Goal: Task Accomplishment & Management: Manage account settings

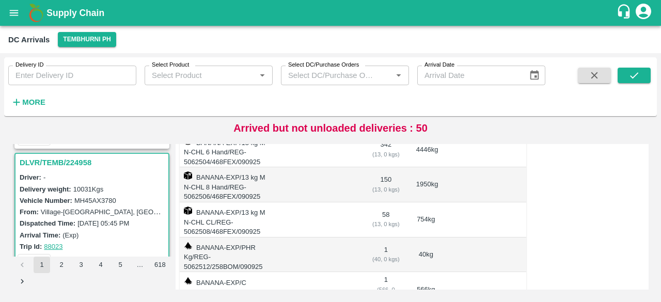
scroll to position [1029, 0]
click at [90, 199] on label "MH45AX3780" at bounding box center [95, 201] width 42 height 8
copy label "MH45AX3780"
click at [33, 100] on strong "More" at bounding box center [33, 102] width 23 height 8
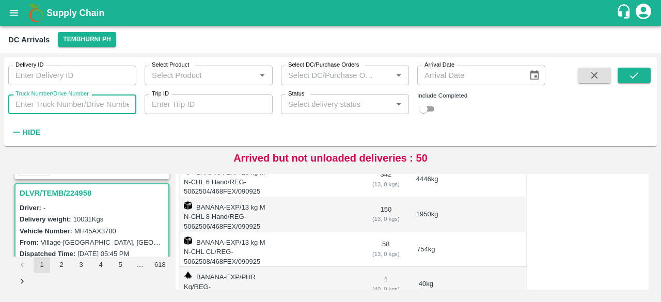
click at [70, 104] on input "Truck Number/Drive Number" at bounding box center [72, 105] width 128 height 20
paste input "MH45AX3780"
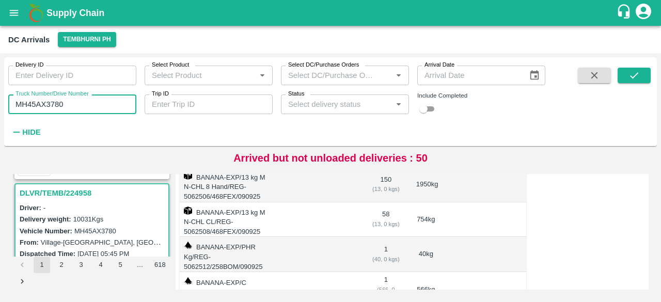
type input "MH45AX3780"
click at [432, 105] on input "checkbox" at bounding box center [423, 109] width 37 height 12
checkbox input "true"
click at [634, 78] on icon "submit" at bounding box center [634, 75] width 11 height 11
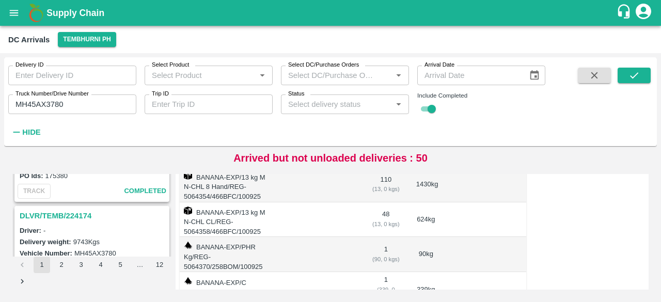
scroll to position [354, 0]
click at [63, 217] on h3 "DLVR/TEMB/224174" at bounding box center [94, 216] width 148 height 13
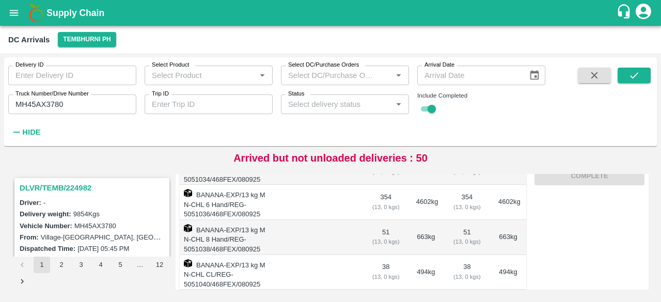
click at [65, 190] on h3 "DLVR/TEMB/224982" at bounding box center [94, 187] width 148 height 13
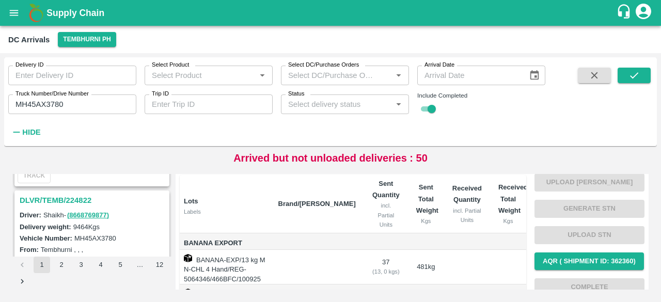
scroll to position [237, 0]
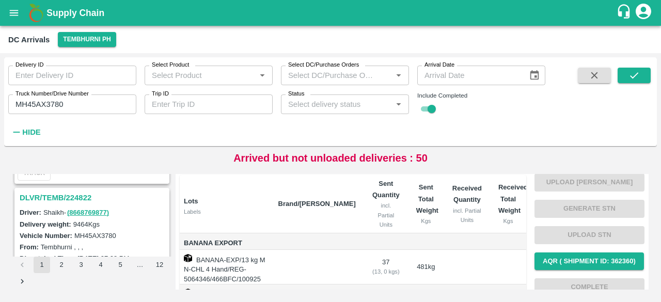
click at [71, 192] on h3 "DLVR/TEMB/224822" at bounding box center [94, 197] width 148 height 13
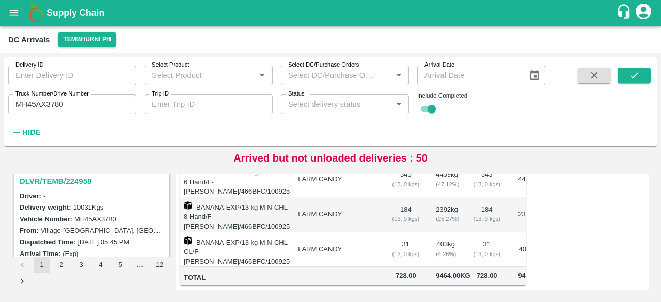
scroll to position [127, 0]
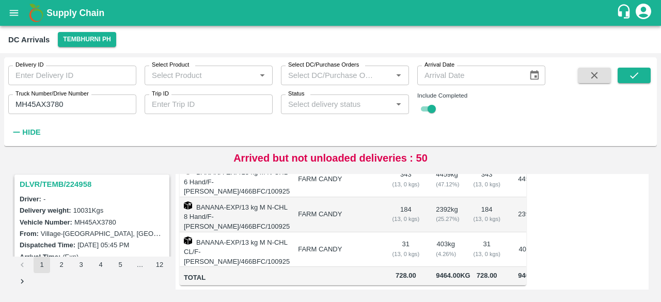
click at [77, 182] on h3 "DLVR/TEMB/224958" at bounding box center [94, 184] width 148 height 13
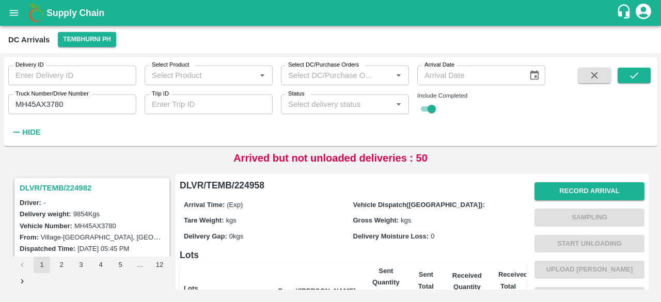
click at [61, 189] on h3 "DLVR/TEMB/224982" at bounding box center [94, 187] width 148 height 13
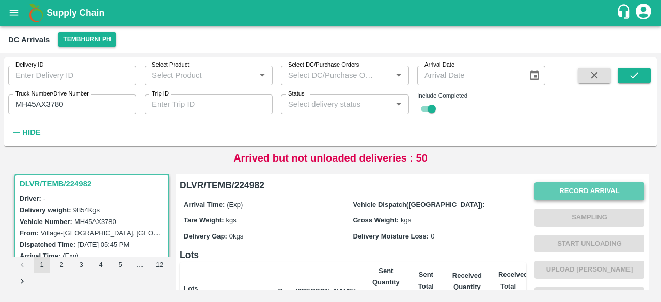
click at [590, 197] on button "Record Arrival" at bounding box center [590, 191] width 110 height 18
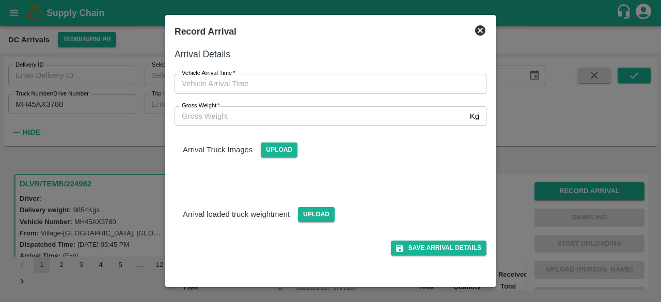
type input "DD/MM/YYYY hh:mm aa"
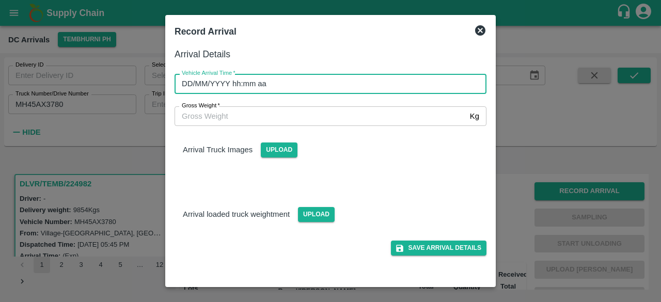
click at [289, 82] on input "DD/MM/YYYY hh:mm aa" at bounding box center [327, 84] width 305 height 20
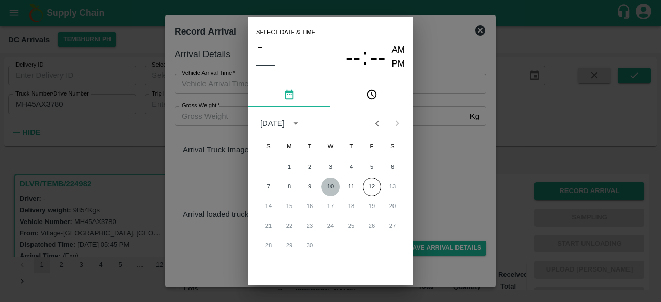
click at [332, 189] on button "10" at bounding box center [330, 187] width 19 height 19
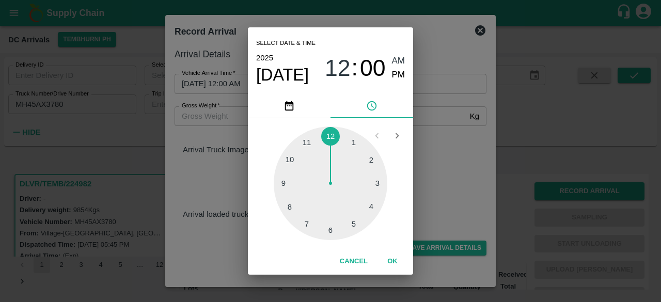
click at [373, 205] on div at bounding box center [331, 184] width 114 height 114
click at [395, 75] on span "PM" at bounding box center [398, 75] width 13 height 14
type input "[DATE] 04:00 PM"
click at [448, 173] on div "Select date & time [DATE] 04 : 00 AM PM 05 10 15 20 25 30 35 40 45 50 55 00 Can…" at bounding box center [330, 151] width 661 height 302
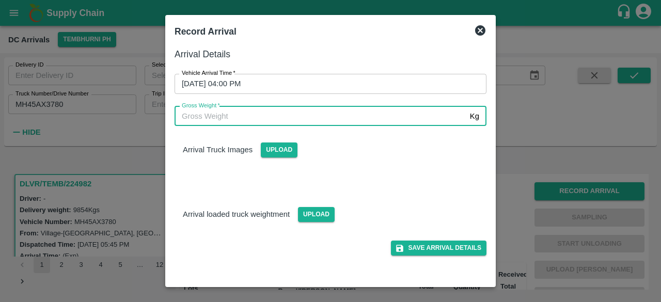
click at [238, 117] on input "Gross Weight   *" at bounding box center [320, 116] width 291 height 20
type input "15850"
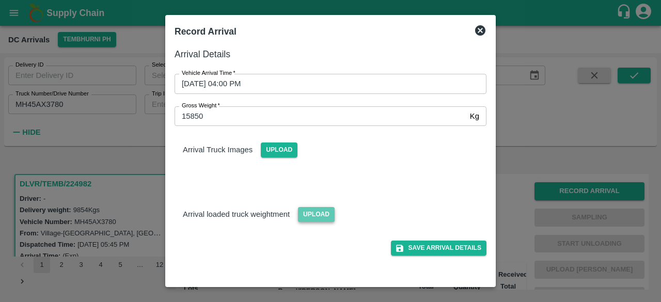
click at [321, 209] on span "Upload" at bounding box center [316, 214] width 37 height 15
click at [0, 0] on input "Upload" at bounding box center [0, 0] width 0 height 0
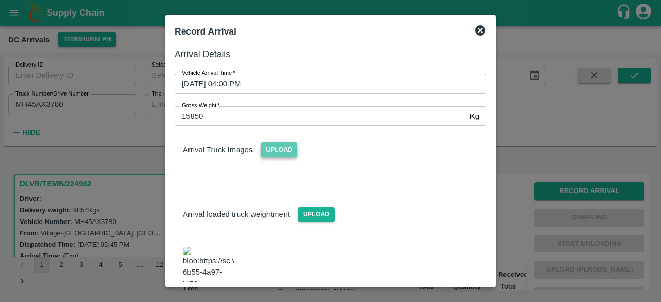
click at [285, 151] on span "Upload" at bounding box center [279, 150] width 37 height 15
click at [0, 0] on input "Upload" at bounding box center [0, 0] width 0 height 0
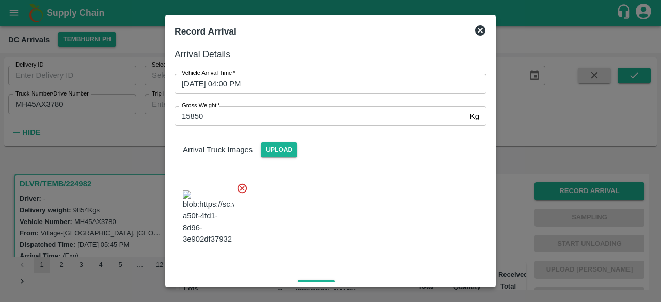
scroll to position [131, 0]
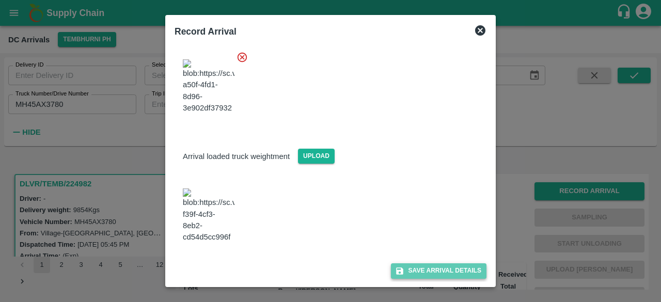
click at [435, 273] on button "Save Arrival Details" at bounding box center [439, 270] width 96 height 15
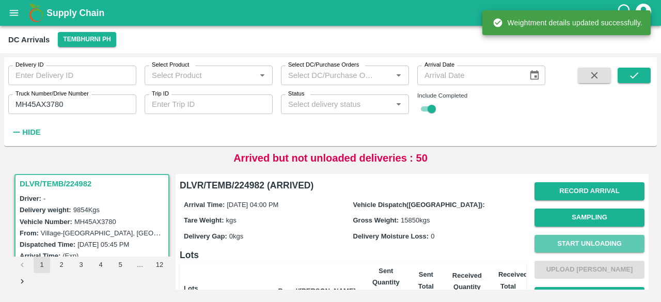
click at [588, 240] on button "Start Unloading" at bounding box center [590, 244] width 110 height 18
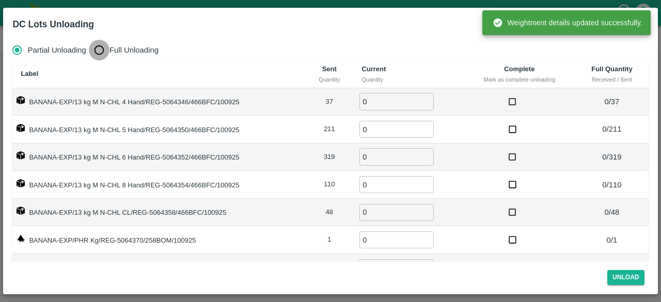
click at [98, 48] on input "Full Unloading" at bounding box center [99, 50] width 21 height 21
radio input "true"
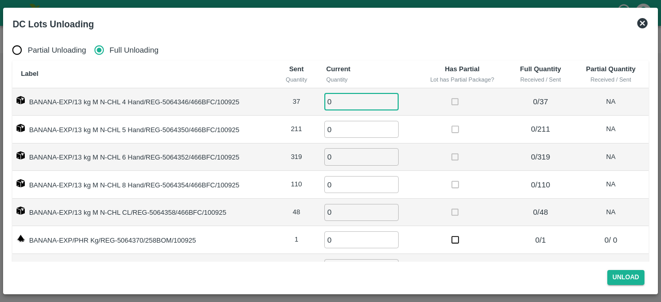
click at [333, 104] on input "0" at bounding box center [361, 101] width 74 height 17
type input "37"
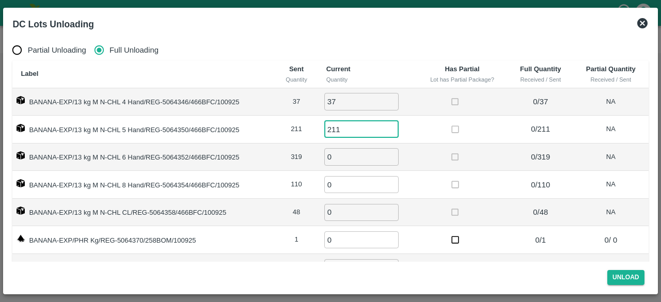
type input "211"
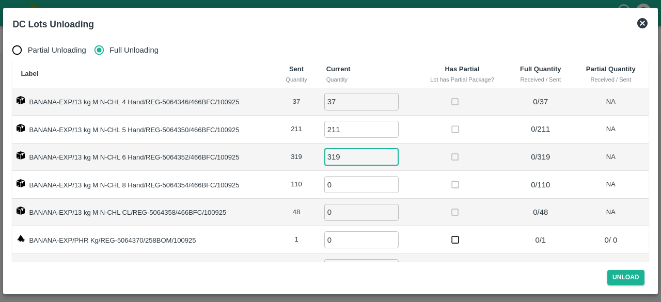
type input "319"
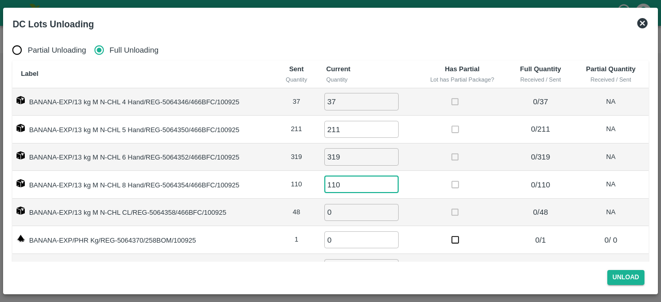
type input "110"
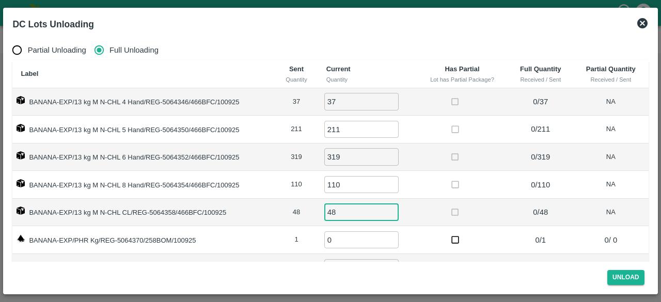
type input "48"
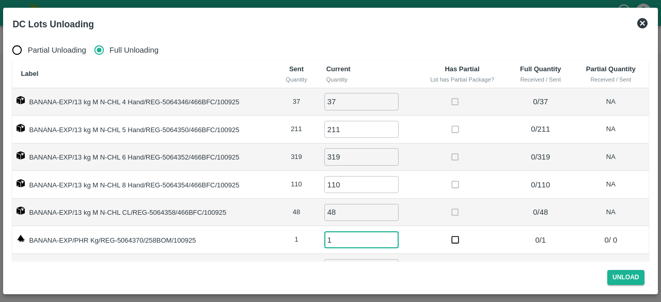
type input "1"
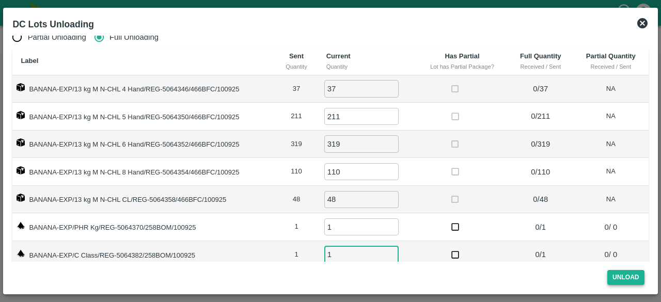
type input "1"
click at [628, 278] on button "Unload" at bounding box center [626, 277] width 37 height 15
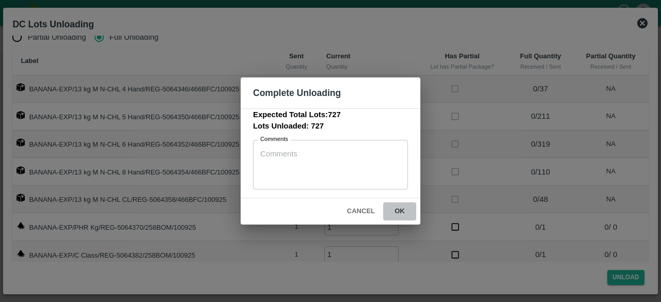
click at [398, 210] on button "ok" at bounding box center [399, 212] width 33 height 18
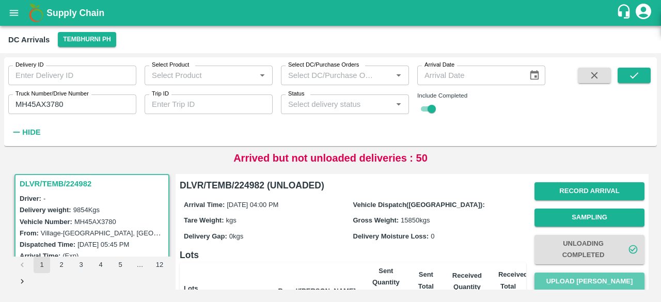
click at [582, 281] on button "Upload [PERSON_NAME]" at bounding box center [590, 282] width 110 height 18
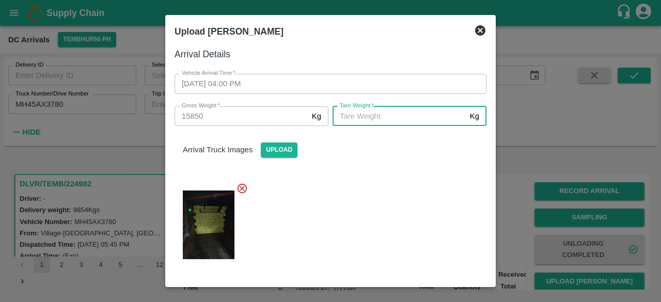
click at [406, 121] on input "[PERSON_NAME]   *" at bounding box center [399, 116] width 133 height 20
type input "5610"
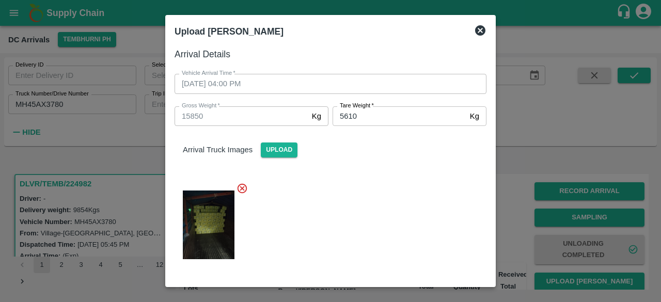
click at [374, 171] on div "Arrival Truck Images Upload" at bounding box center [326, 198] width 320 height 160
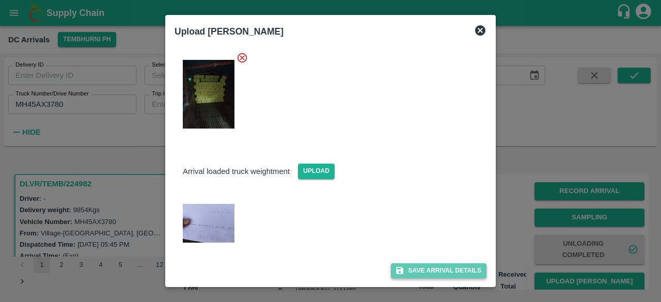
click at [428, 274] on button "Save Arrival Details" at bounding box center [439, 270] width 96 height 15
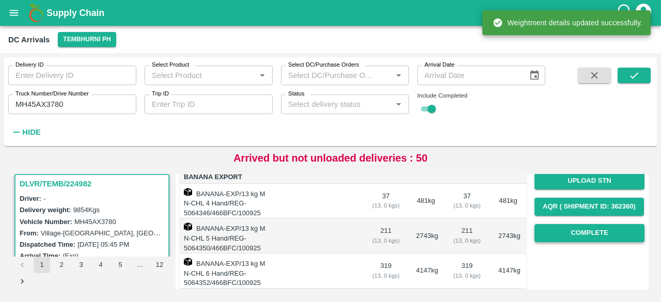
scroll to position [154, 0]
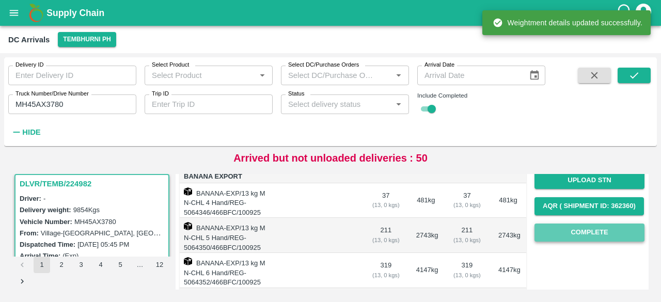
click at [588, 233] on button "Complete" at bounding box center [590, 233] width 110 height 18
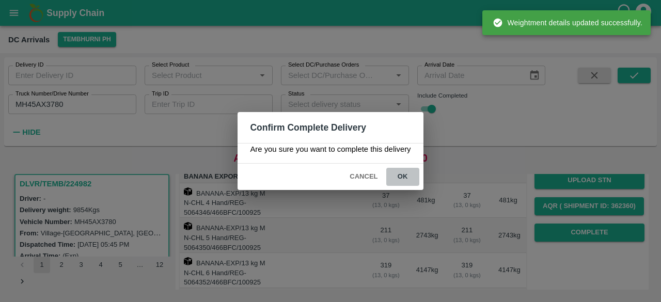
click at [402, 179] on button "ok" at bounding box center [402, 177] width 33 height 18
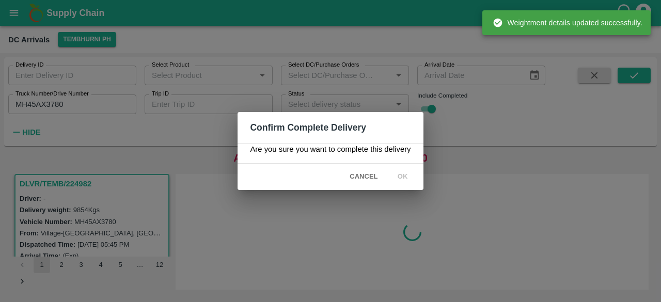
scroll to position [0, 0]
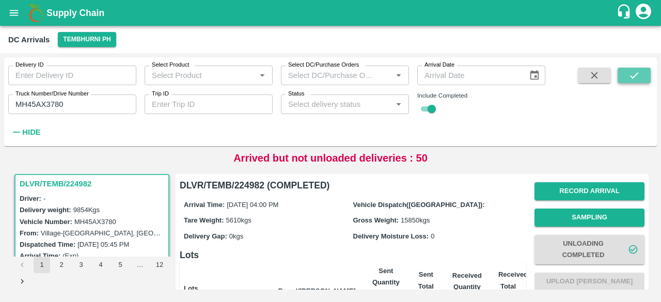
click at [634, 79] on icon "submit" at bounding box center [634, 75] width 11 height 11
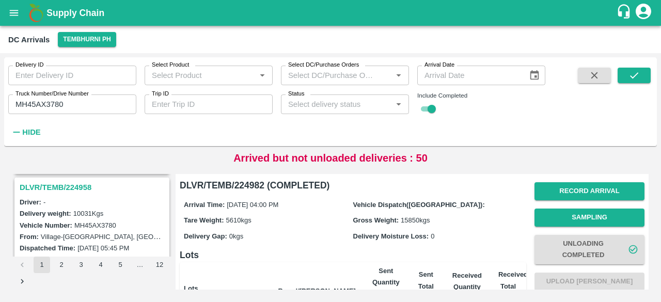
scroll to position [123, 0]
click at [60, 182] on h3 "DLVR/TEMB/224958" at bounding box center [94, 188] width 148 height 13
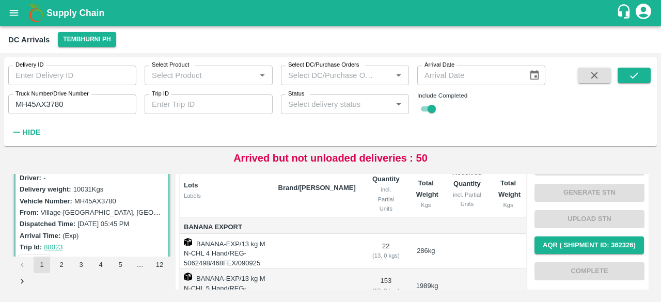
scroll to position [103, 0]
click at [89, 203] on label "MH45AX3780" at bounding box center [95, 201] width 42 height 8
copy label "MH45AX3780"
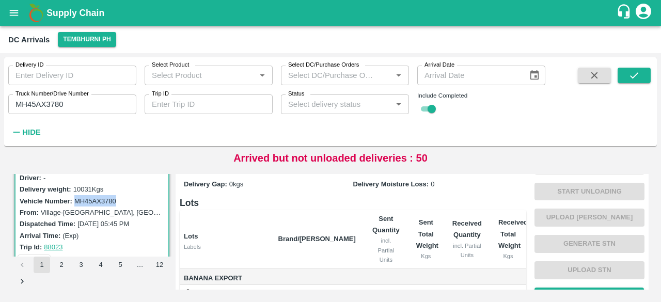
scroll to position [0, 0]
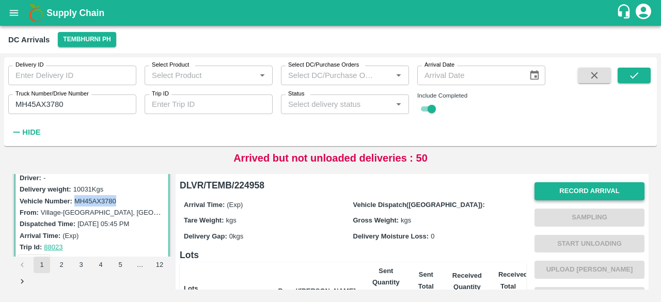
click at [582, 195] on button "Record Arrival" at bounding box center [590, 191] width 110 height 18
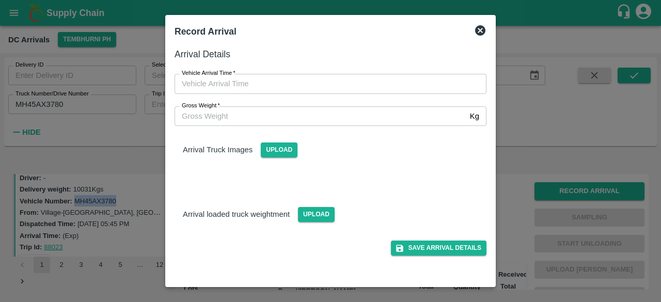
type input "DD/MM/YYYY hh:mm aa"
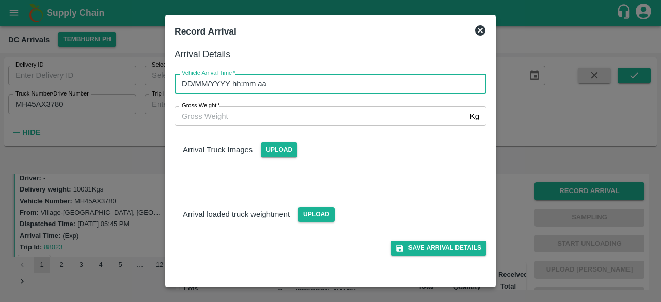
click at [293, 81] on input "DD/MM/YYYY hh:mm aa" at bounding box center [327, 84] width 305 height 20
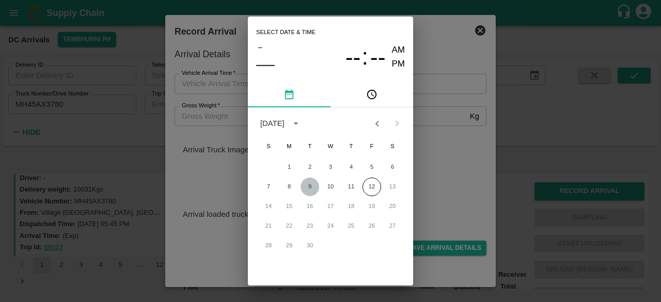
click at [307, 190] on button "9" at bounding box center [310, 187] width 19 height 19
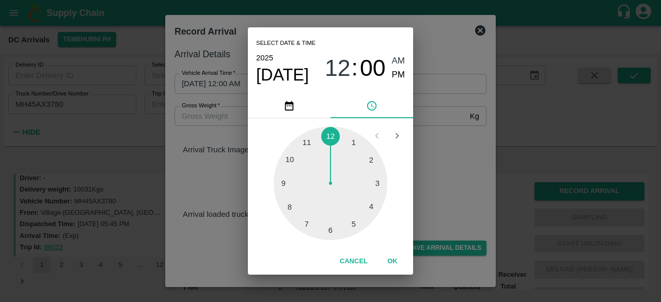
click at [376, 182] on div at bounding box center [331, 184] width 114 height 114
click at [289, 160] on div at bounding box center [331, 184] width 114 height 114
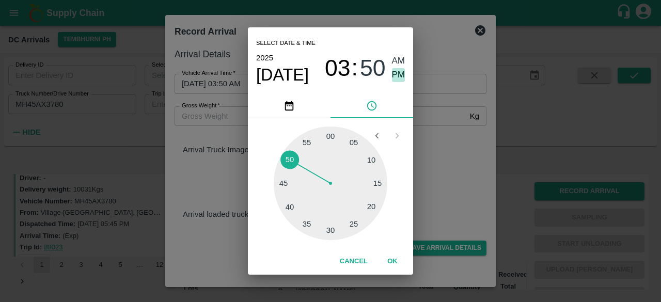
click at [397, 73] on span "PM" at bounding box center [398, 75] width 13 height 14
type input "[DATE] 03:50 PM"
click at [437, 130] on div "Select date & time [DATE] 03 : 50 AM PM 05 10 15 20 25 30 35 40 45 50 55 00 Can…" at bounding box center [330, 151] width 661 height 302
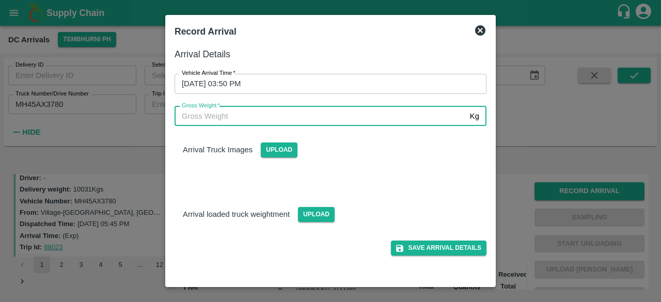
click at [238, 115] on input "Gross Weight   *" at bounding box center [320, 116] width 291 height 20
type input "15800"
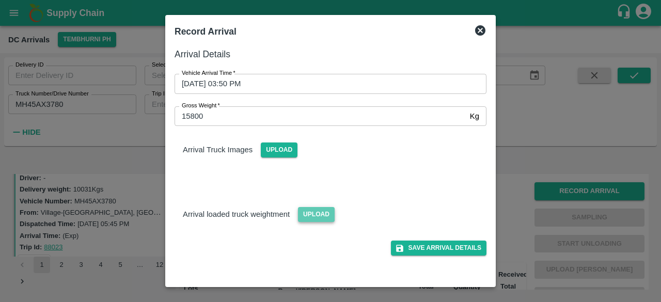
click at [312, 215] on span "Upload" at bounding box center [316, 214] width 37 height 15
click at [0, 0] on input "Upload" at bounding box center [0, 0] width 0 height 0
click at [277, 141] on div "Upload" at bounding box center [275, 145] width 45 height 23
click at [277, 145] on span "Upload" at bounding box center [279, 150] width 37 height 15
click at [0, 0] on input "Upload" at bounding box center [0, 0] width 0 height 0
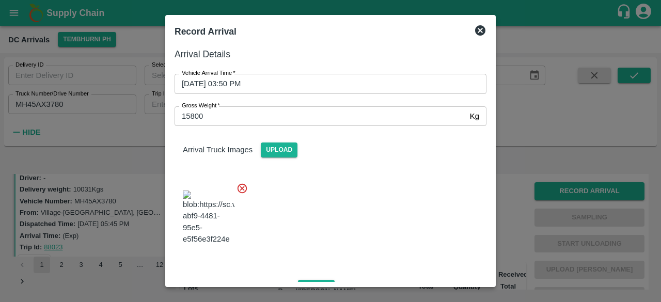
scroll to position [111, 0]
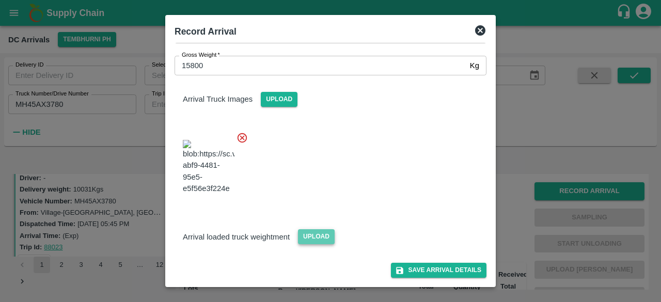
click at [319, 235] on span "Upload" at bounding box center [316, 236] width 37 height 15
click at [0, 0] on input "Upload" at bounding box center [0, 0] width 0 height 0
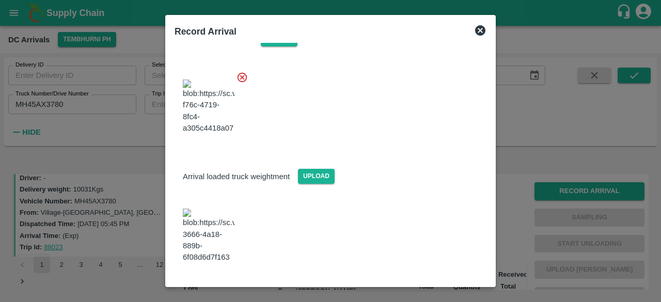
scroll to position [164, 0]
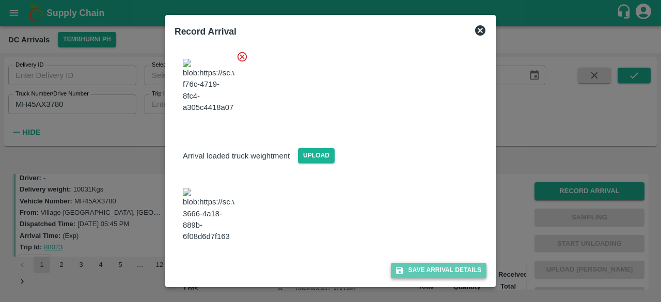
click at [430, 270] on button "Save Arrival Details" at bounding box center [439, 270] width 96 height 15
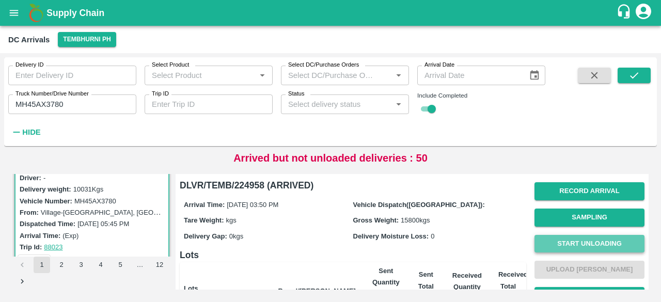
click at [580, 240] on button "Start Unloading" at bounding box center [590, 244] width 110 height 18
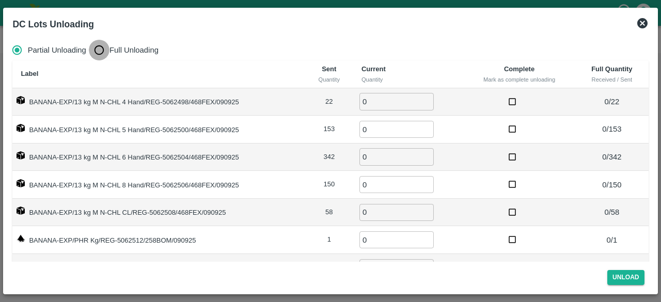
click at [99, 56] on input "Full Unloading" at bounding box center [99, 50] width 21 height 21
radio input "true"
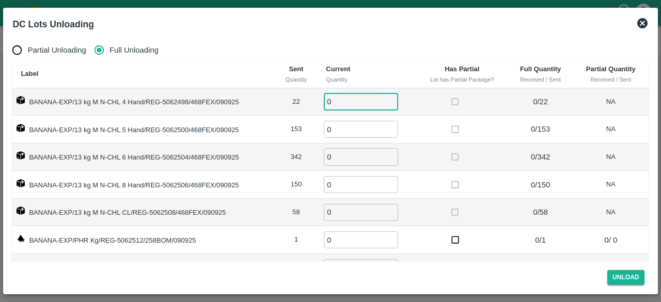
click at [346, 96] on input "0" at bounding box center [361, 101] width 74 height 17
type input "22"
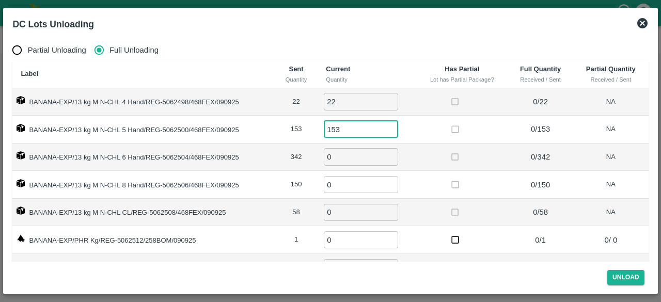
type input "153"
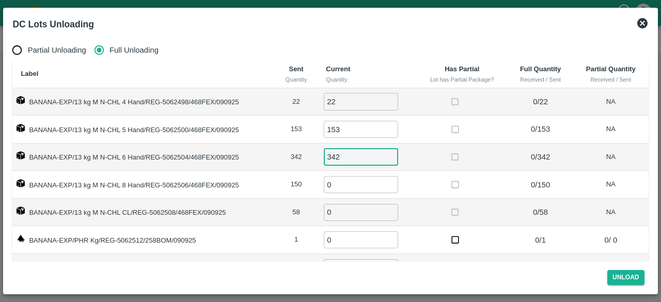
type input "342"
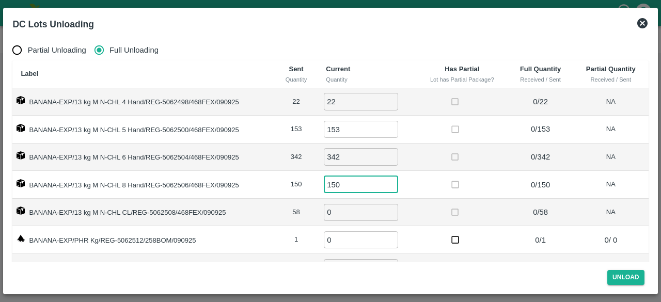
type input "150"
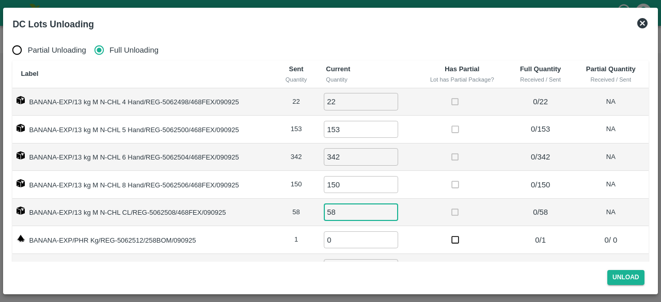
type input "58"
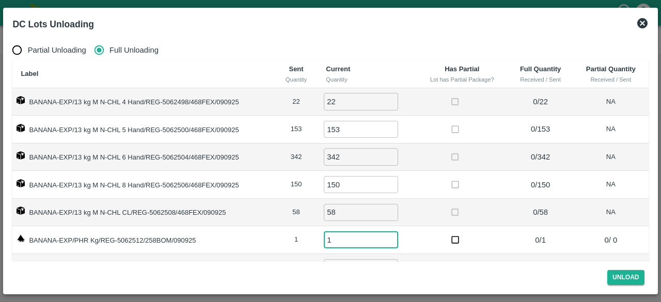
type input "1"
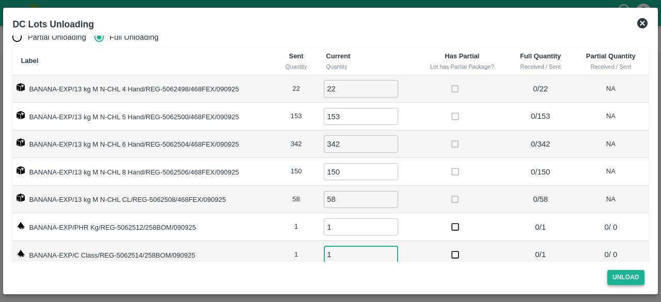
type input "1"
click at [622, 277] on button "Unload" at bounding box center [626, 277] width 37 height 15
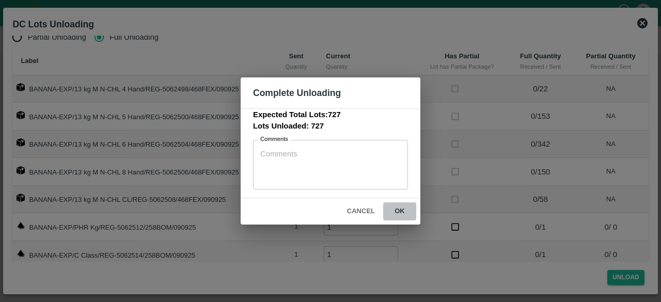
click at [399, 211] on button "ok" at bounding box center [399, 212] width 33 height 18
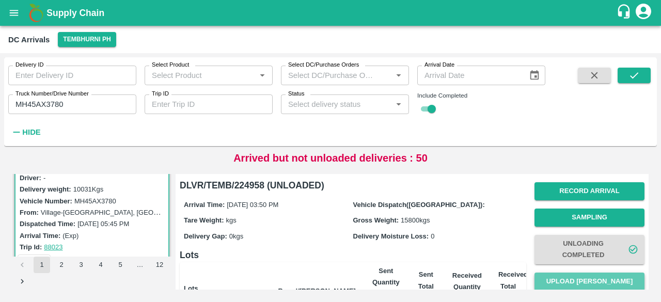
click at [590, 285] on button "Upload [PERSON_NAME]" at bounding box center [590, 282] width 110 height 18
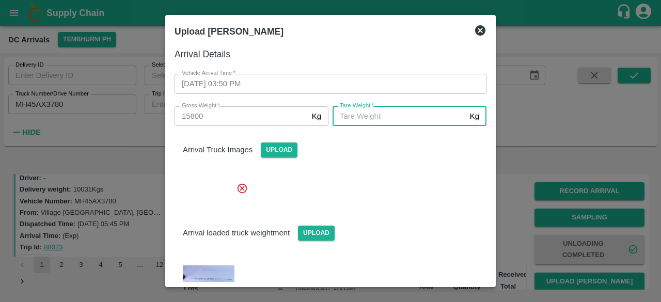
click at [417, 121] on input "[PERSON_NAME]   *" at bounding box center [399, 116] width 133 height 20
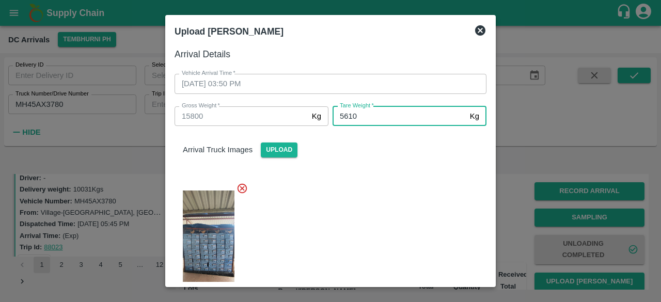
type input "5610"
click at [418, 224] on div at bounding box center [326, 245] width 320 height 142
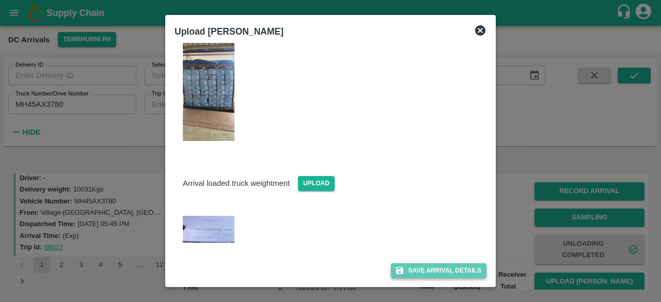
click at [432, 272] on button "Save Arrival Details" at bounding box center [439, 270] width 96 height 15
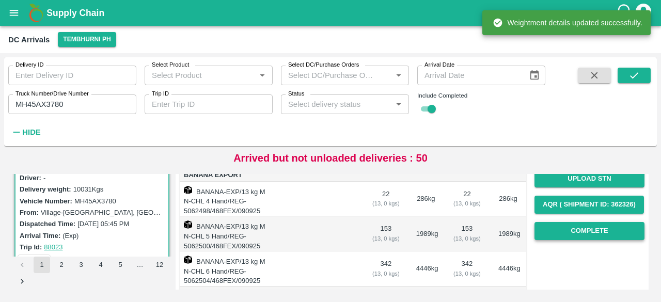
scroll to position [156, 0]
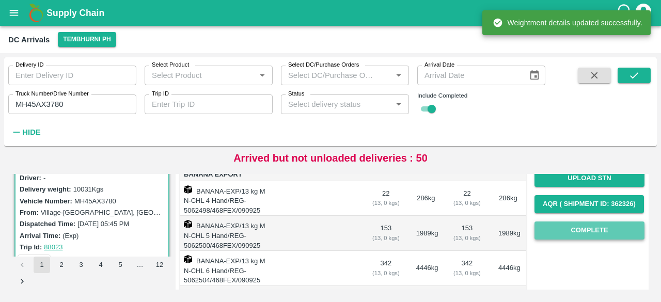
click at [602, 229] on button "Complete" at bounding box center [590, 231] width 110 height 18
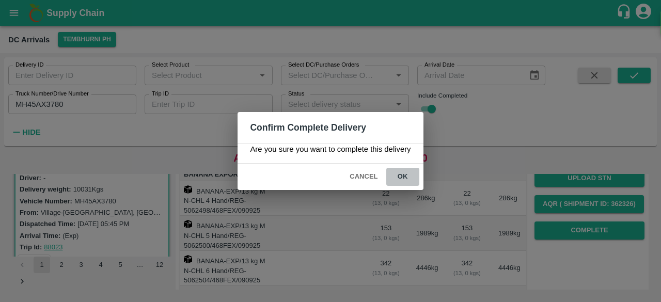
click at [399, 174] on button "ok" at bounding box center [402, 177] width 33 height 18
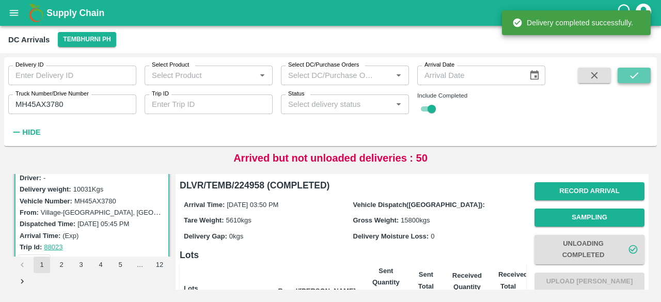
click at [635, 74] on icon "submit" at bounding box center [634, 75] width 11 height 11
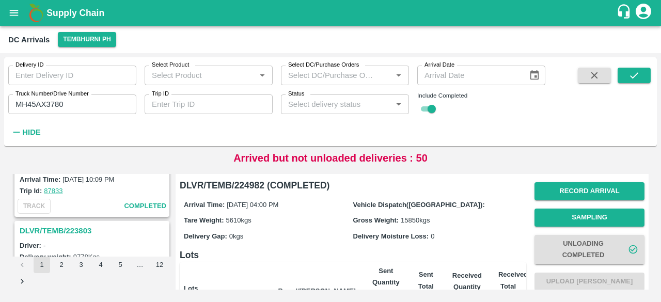
scroll to position [565, 0]
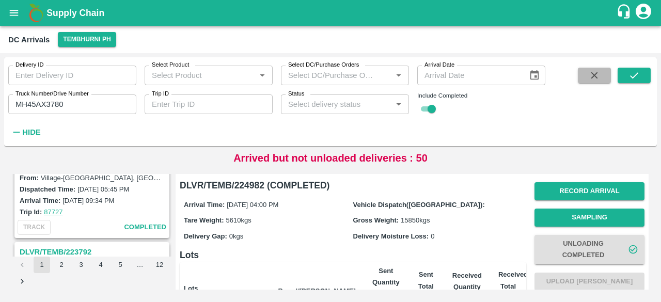
click at [585, 69] on button "button" at bounding box center [594, 75] width 33 height 15
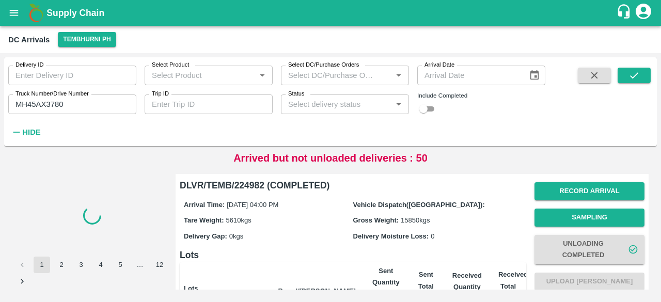
checkbox input "false"
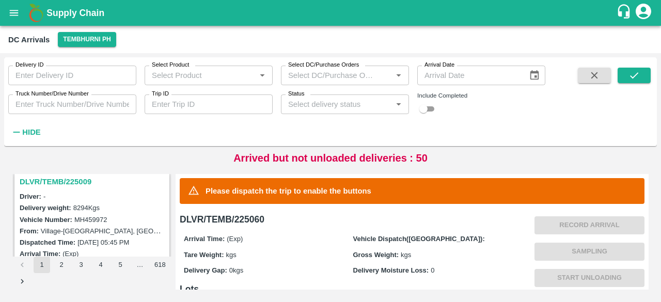
scroll to position [755, 0]
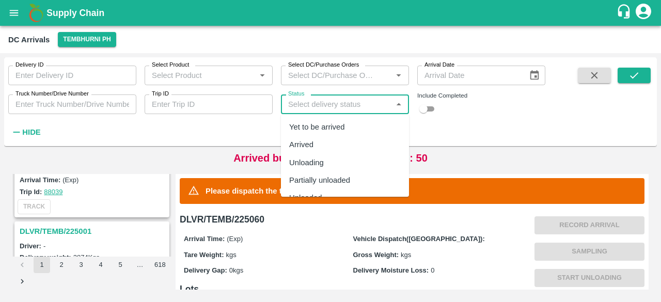
click at [343, 104] on input "Status" at bounding box center [336, 104] width 105 height 13
click at [335, 123] on div "Yet to be arrived" at bounding box center [317, 126] width 56 height 11
type input "Yet to be arrived"
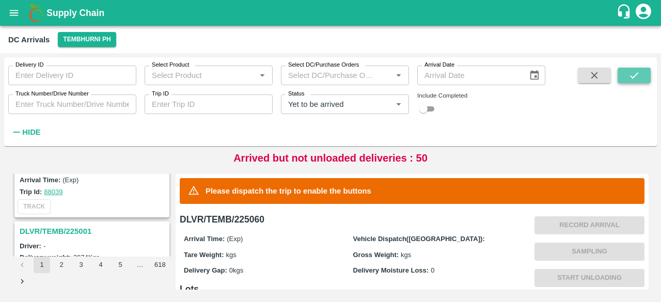
click at [641, 70] on button "submit" at bounding box center [634, 75] width 33 height 15
